Goal: Find specific page/section: Find specific page/section

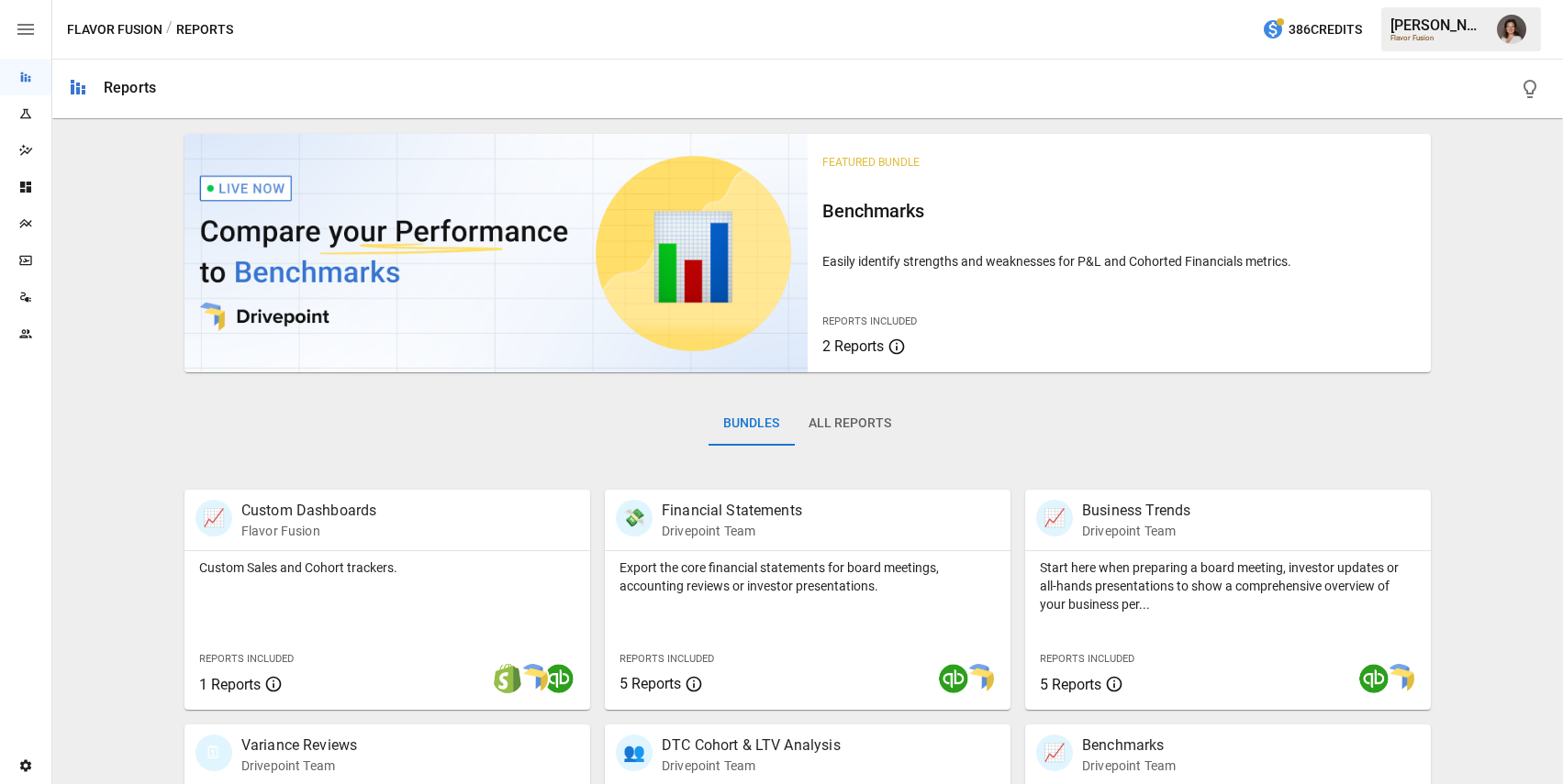
click at [19, 32] on icon "button" at bounding box center [26, 29] width 22 height 22
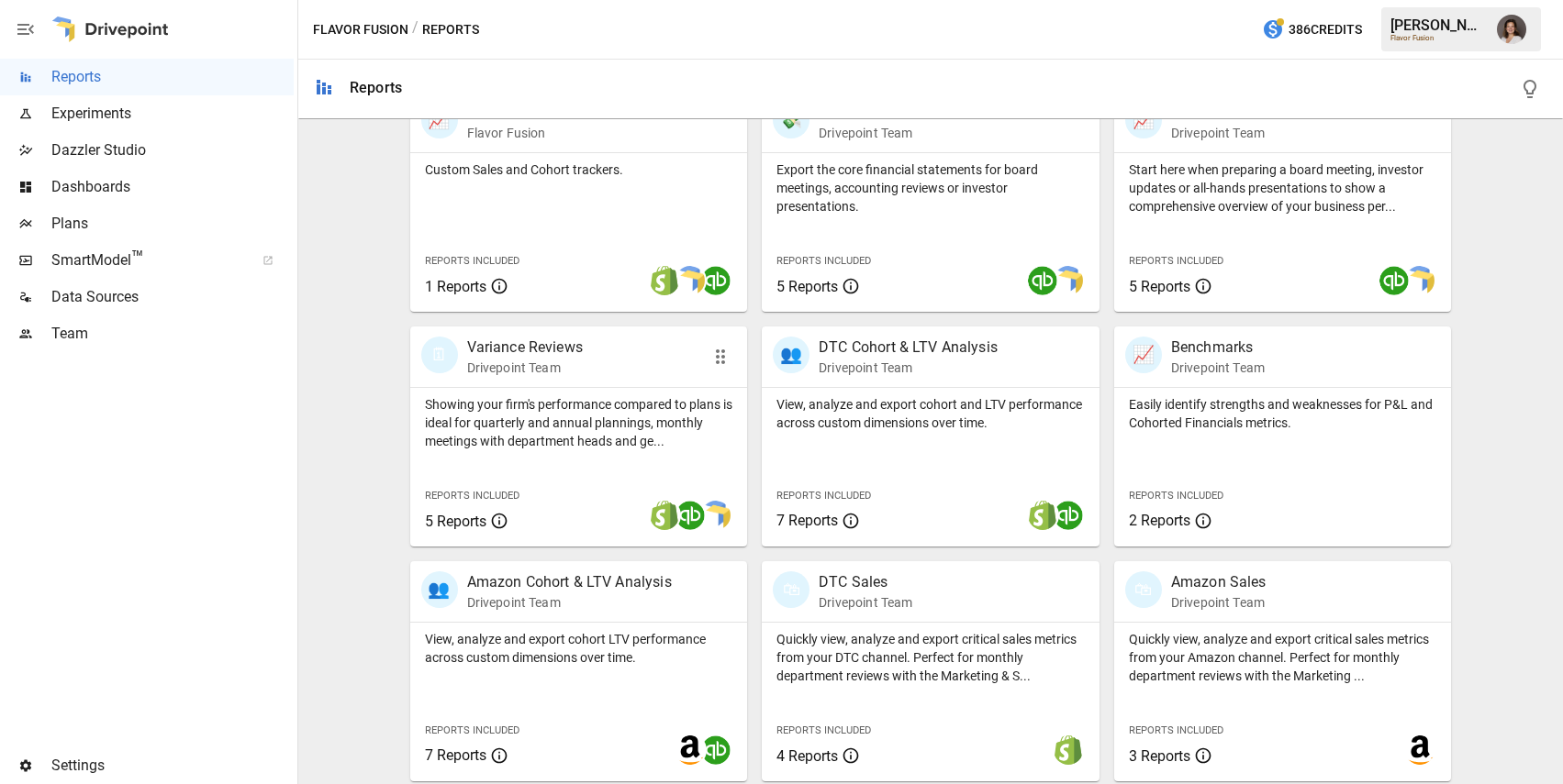
scroll to position [145, 0]
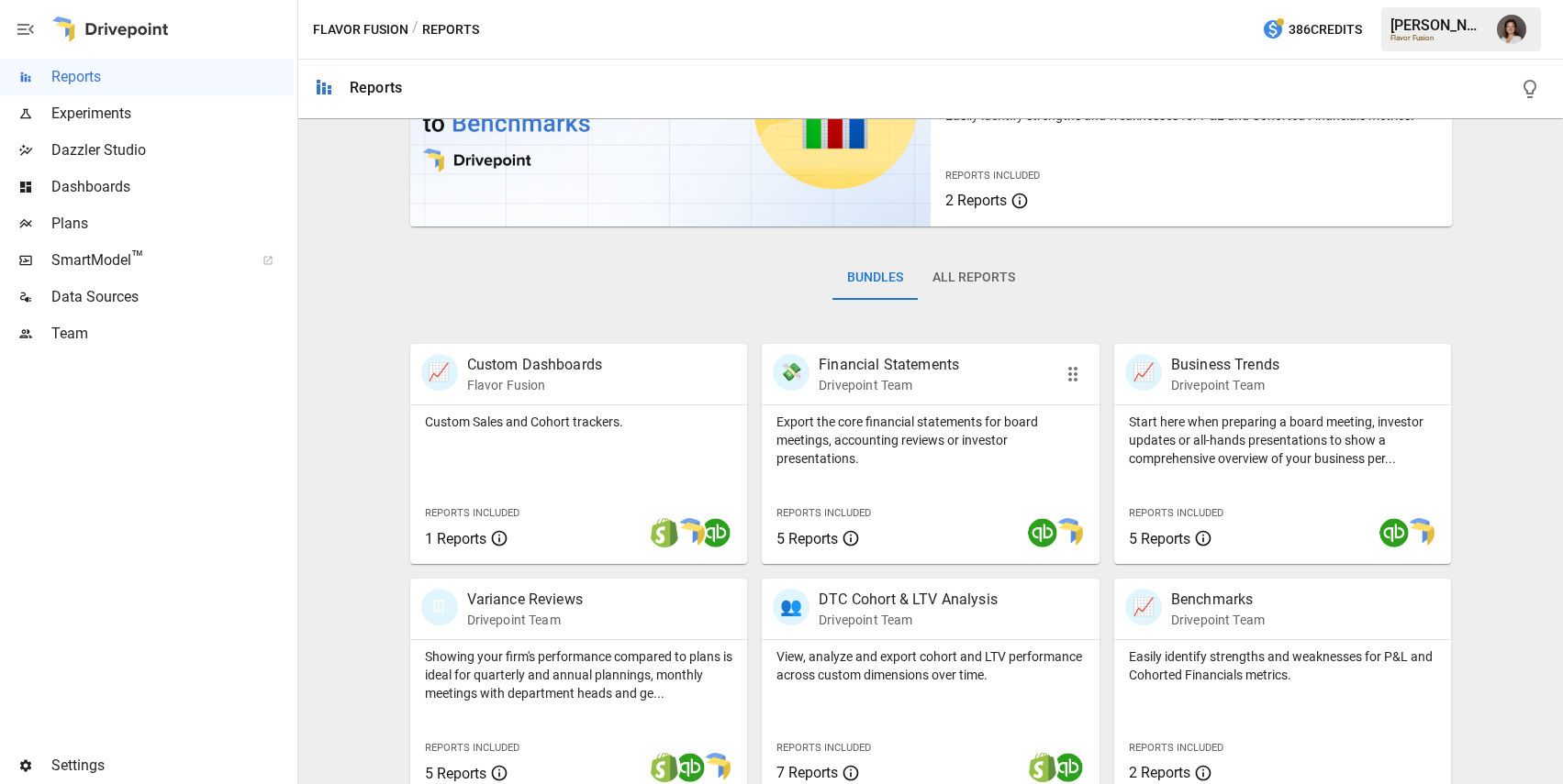
click at [935, 485] on div "Export the core financial statements for board meetings, accounting reviews or …" at bounding box center [930, 484] width 338 height 158
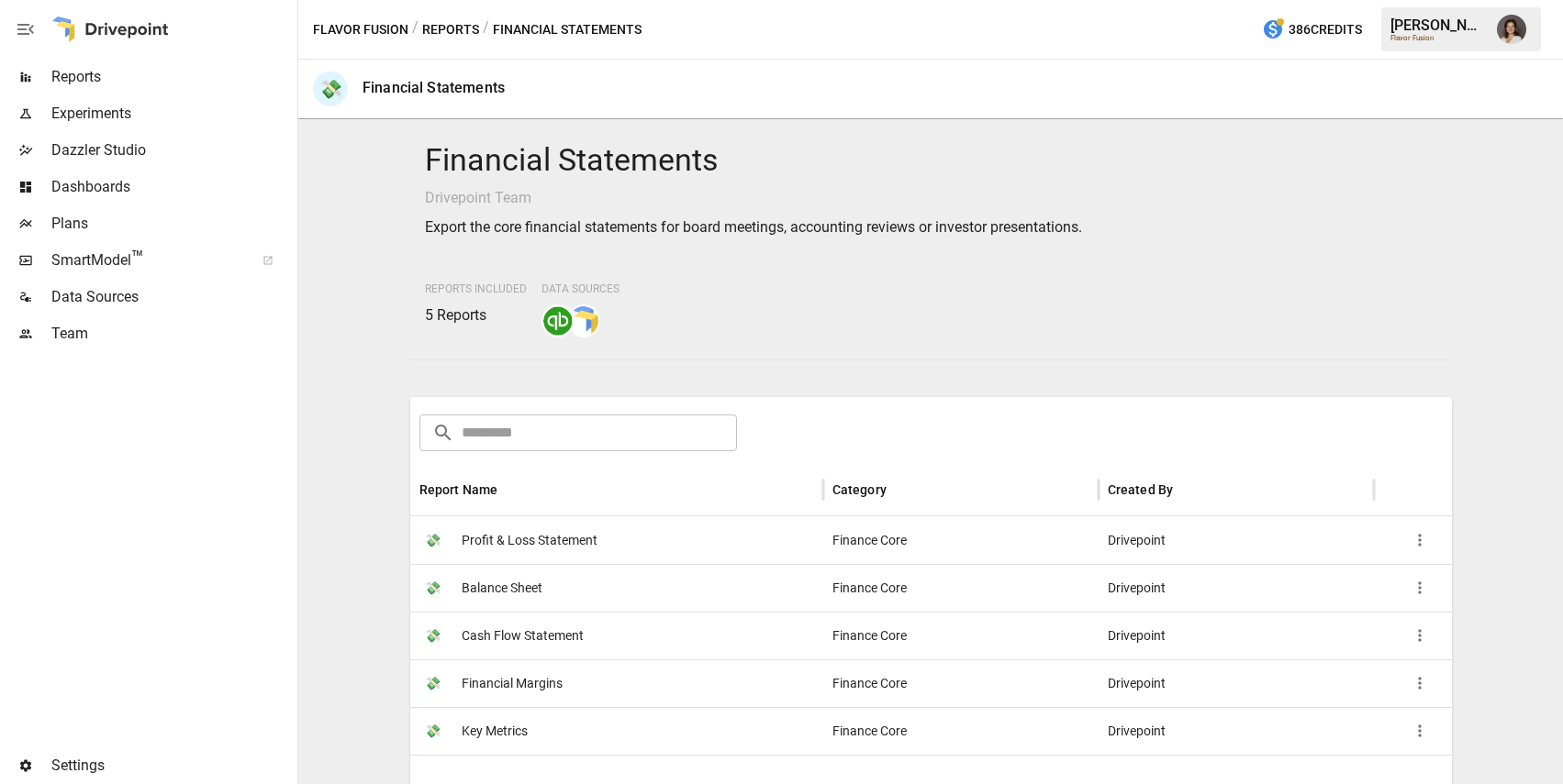
click at [607, 546] on div "💸 Profit & Loss Statement" at bounding box center [616, 540] width 413 height 48
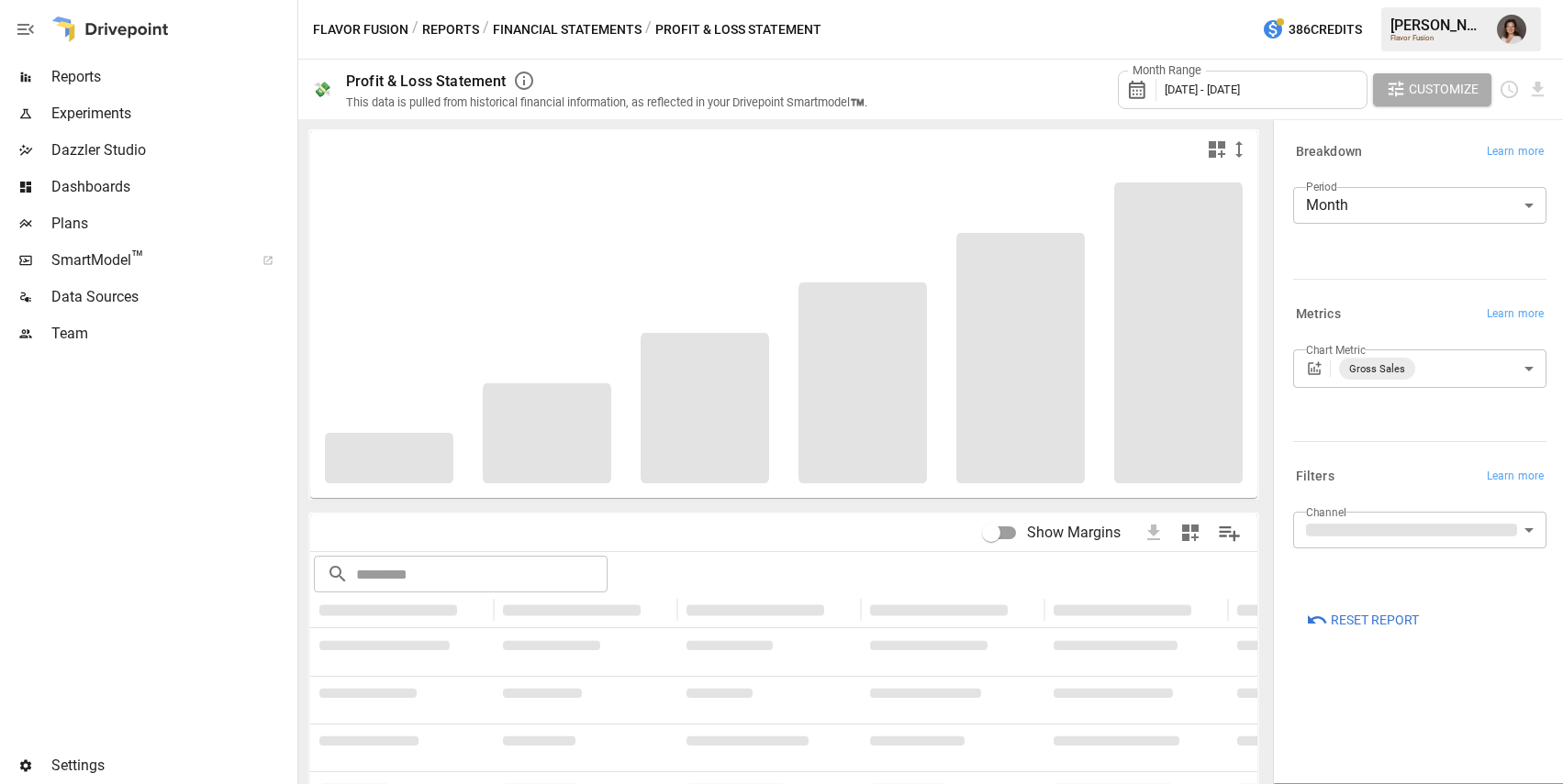
click at [451, 23] on button "Reports" at bounding box center [450, 29] width 57 height 23
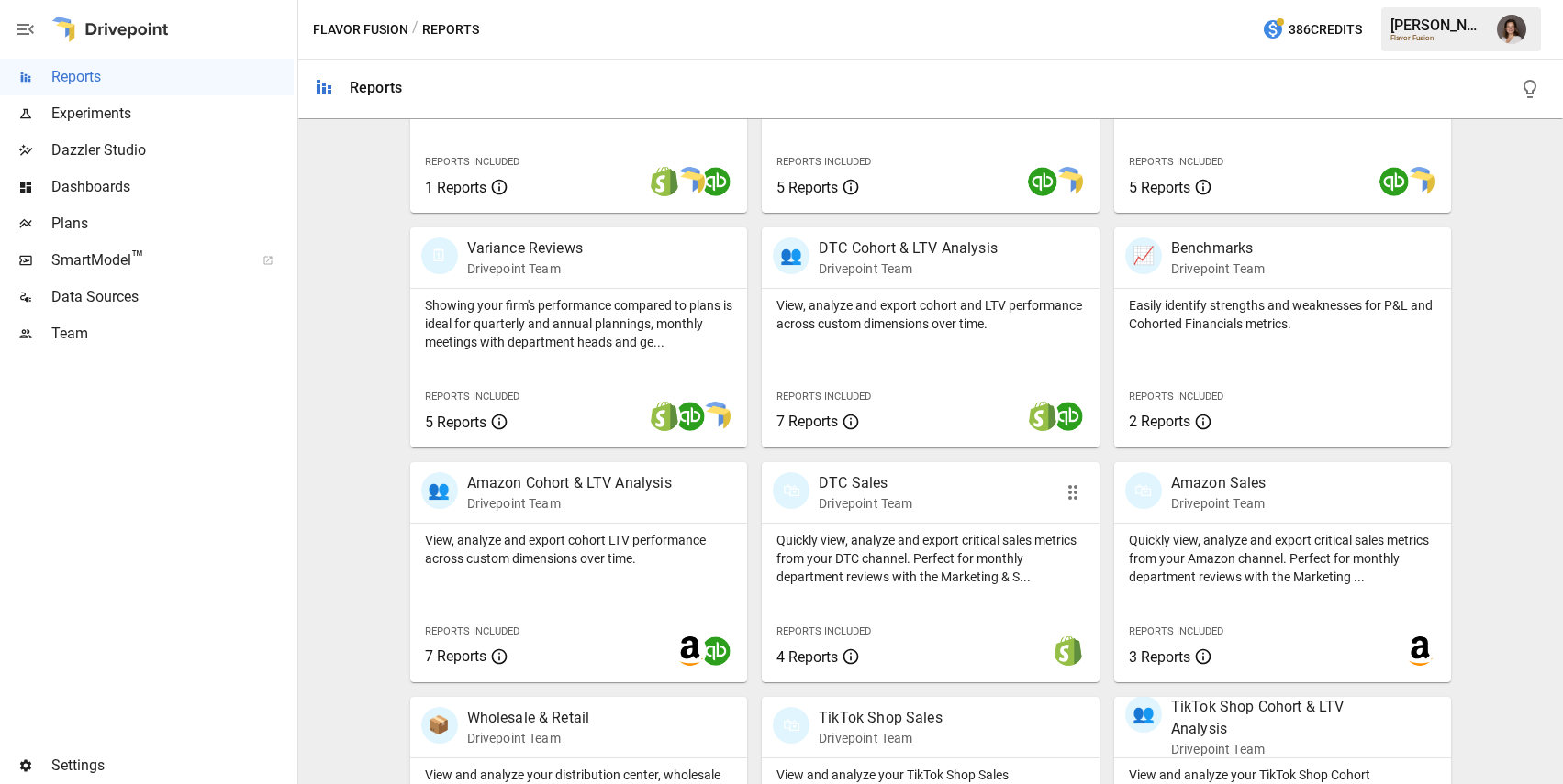
scroll to position [491, 0]
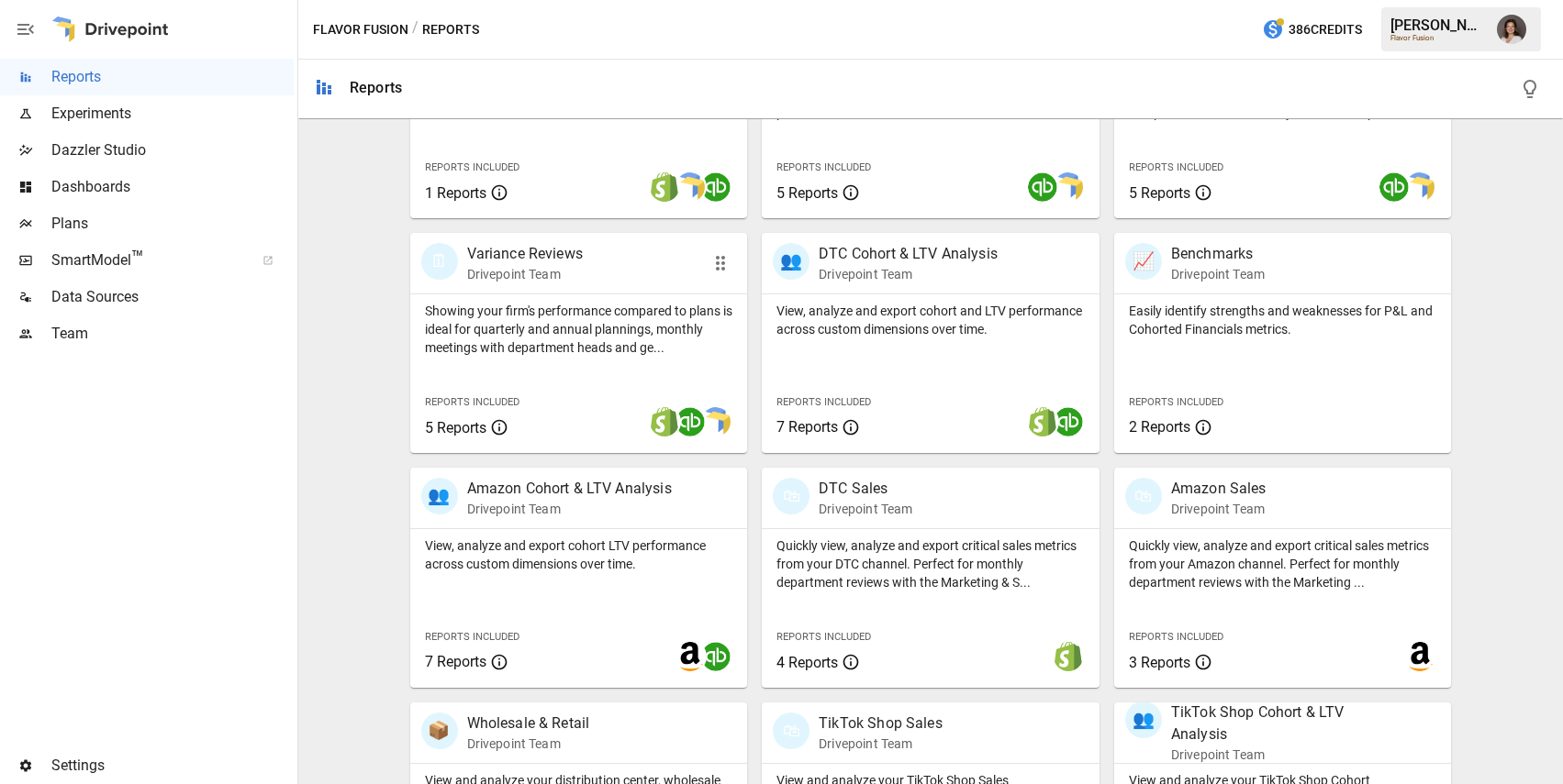
click at [615, 321] on p "Showing your firm's performance compared to plans is ideal for quarterly and an…" at bounding box center [578, 329] width 308 height 55
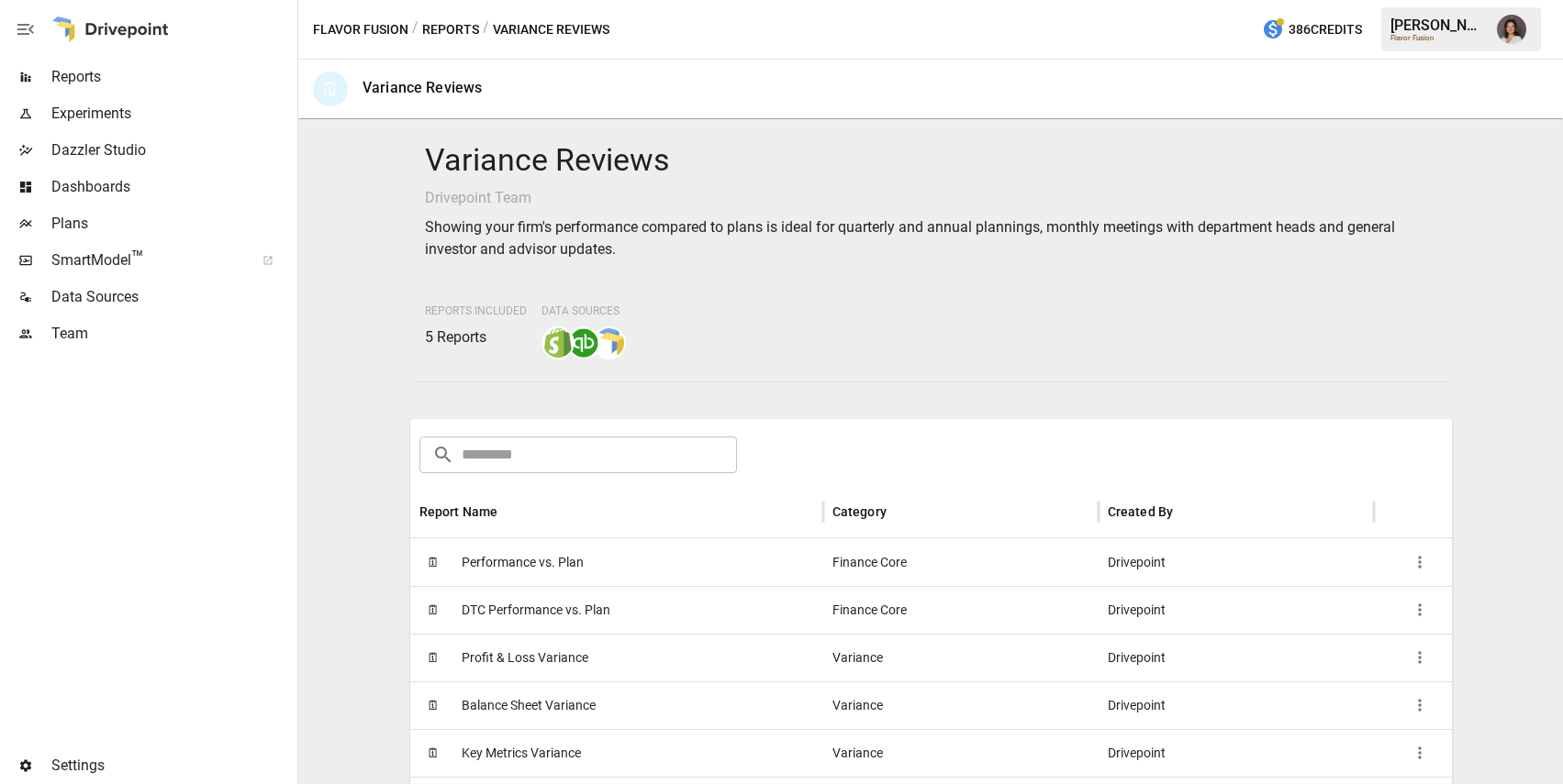
click at [644, 574] on div "🗓 Performance vs. Plan" at bounding box center [616, 562] width 413 height 48
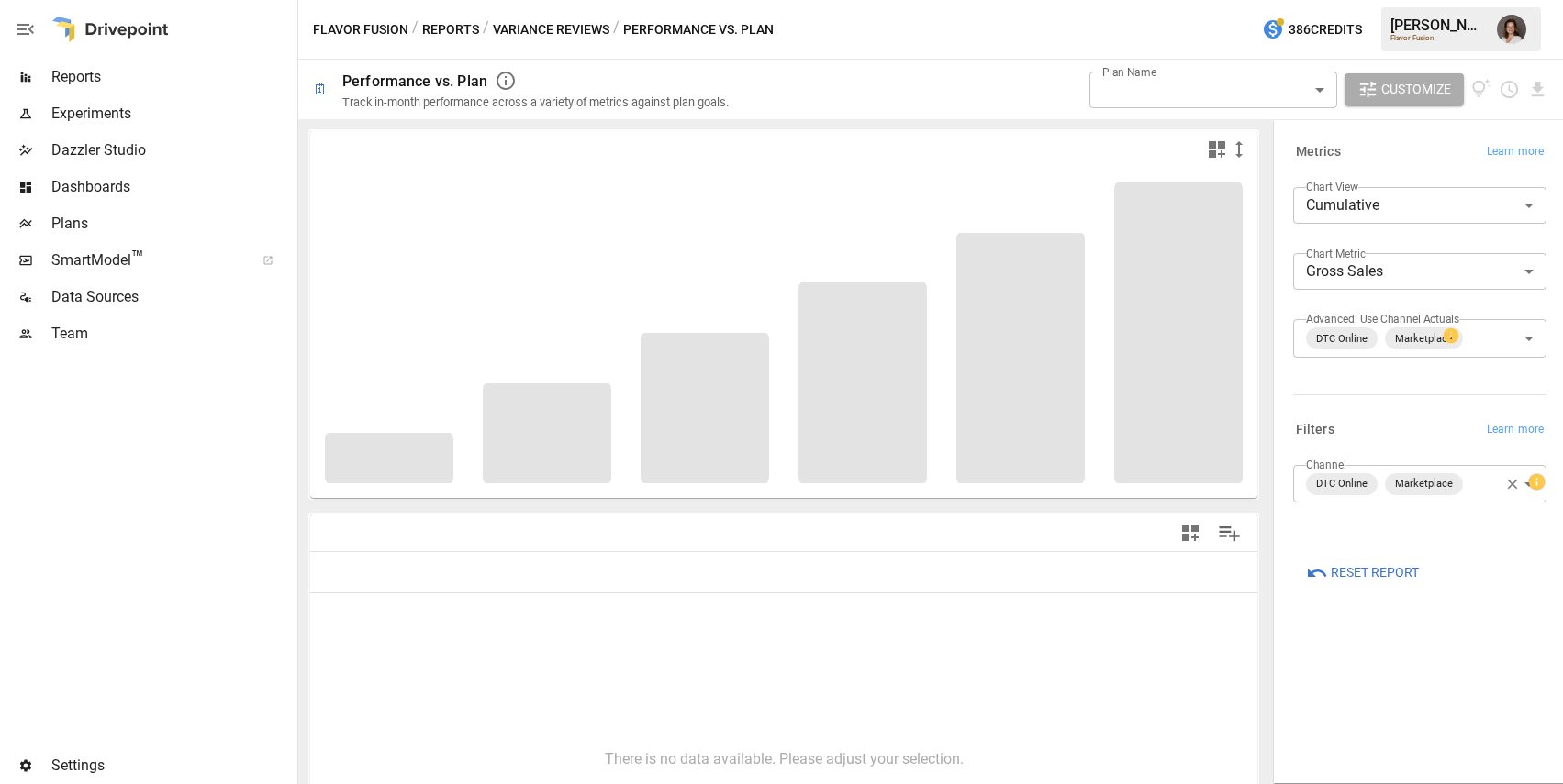
click at [1519, 29] on img "Franziska Ibscher" at bounding box center [1510, 29] width 29 height 29
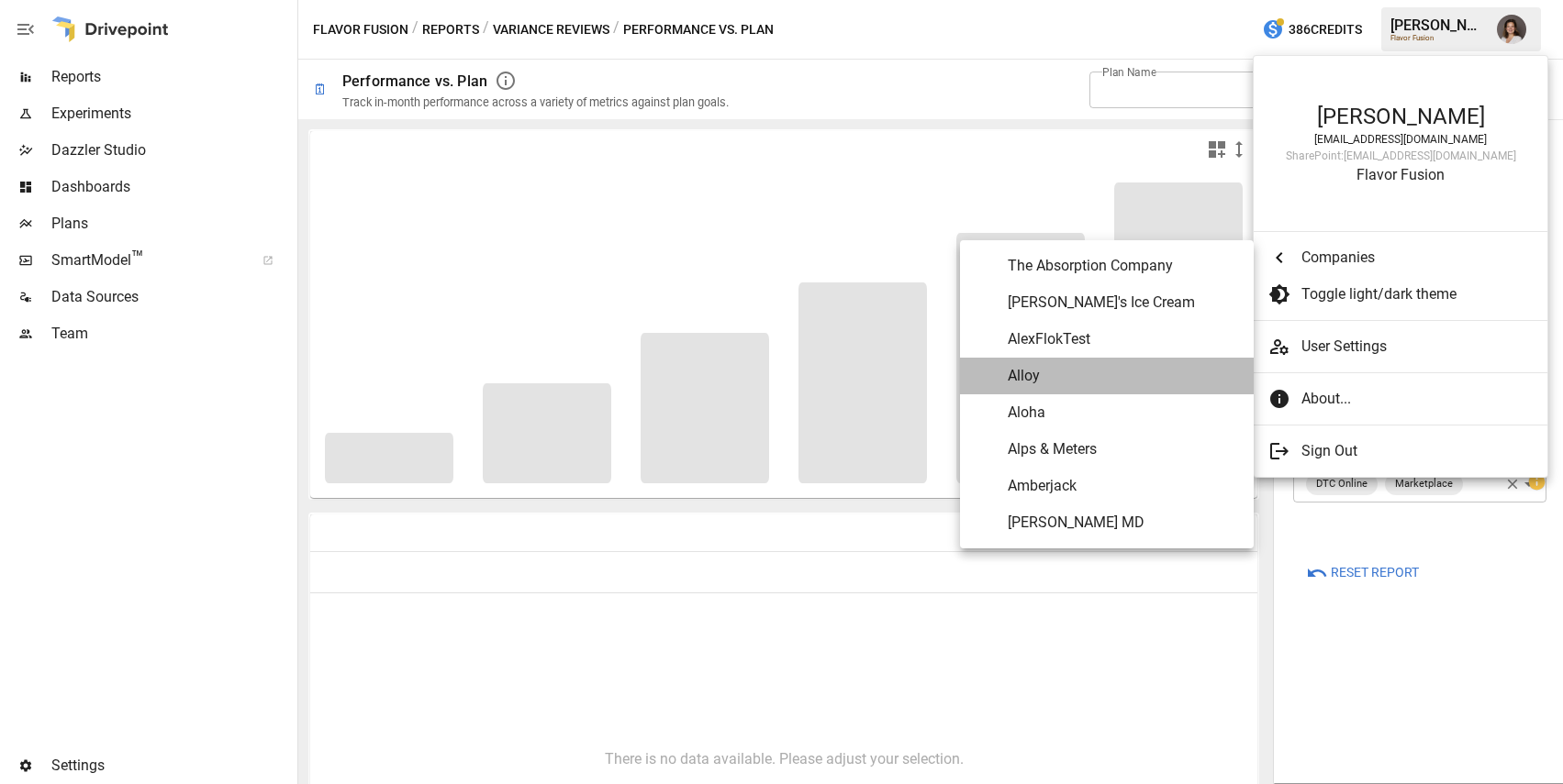
click at [1088, 368] on span "Alloy" at bounding box center [1123, 376] width 231 height 22
